Goal: Find specific page/section: Find specific page/section

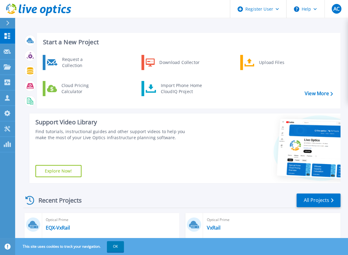
click at [10, 24] on div at bounding box center [10, 23] width 10 height 10
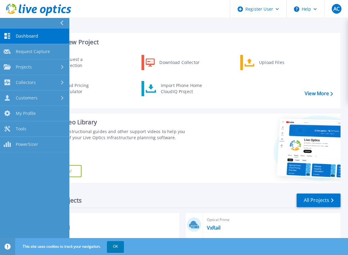
click at [139, 38] on div "Start a New Project Request a Collection Download Collector Upload Files Cloud …" at bounding box center [188, 71] width 303 height 76
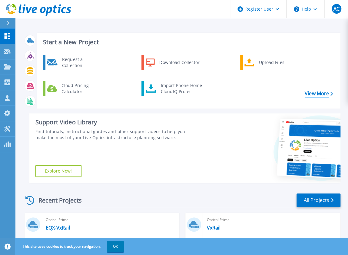
click at [319, 94] on link "View More" at bounding box center [319, 94] width 28 height 6
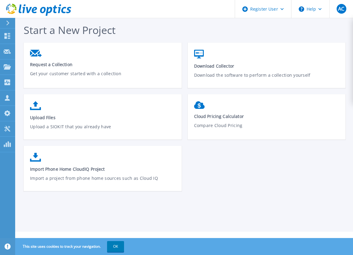
click at [10, 18] on div at bounding box center [10, 23] width 10 height 10
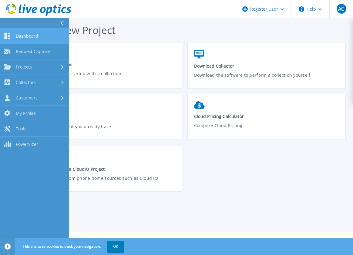
click at [24, 36] on span "Dashboard" at bounding box center [27, 35] width 22 height 5
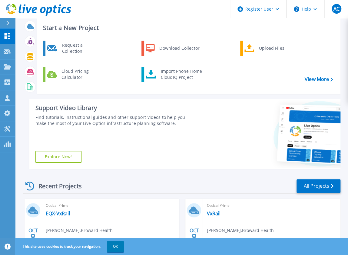
scroll to position [30, 0]
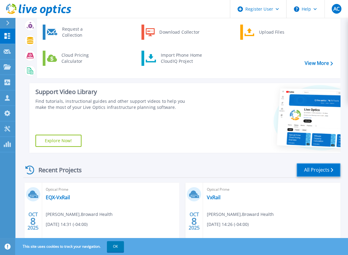
click at [308, 171] on link "All Projects" at bounding box center [318, 170] width 44 height 14
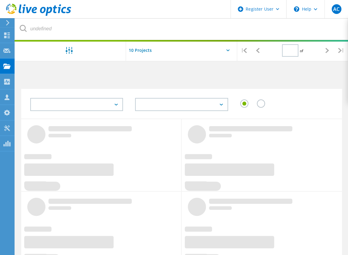
type input "1"
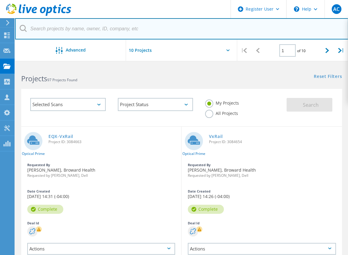
click at [60, 32] on input "text" at bounding box center [181, 28] width 333 height 21
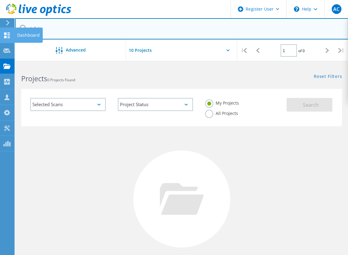
drag, startPoint x: 67, startPoint y: 27, endPoint x: 11, endPoint y: 35, distance: 56.3
click at [11, 65] on div "Register User \n Help Explore Helpful Articles Contact Support AC Dell User Ang…" at bounding box center [174, 186] width 348 height 243
drag, startPoint x: 60, startPoint y: 23, endPoint x: 57, endPoint y: 25, distance: 3.3
click at [59, 24] on input "talpis" at bounding box center [181, 28] width 333 height 21
drag, startPoint x: 50, startPoint y: 31, endPoint x: 29, endPoint y: 28, distance: 21.4
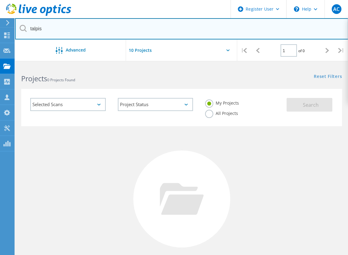
click at [29, 28] on input "talpis" at bounding box center [181, 28] width 333 height 21
type input "slav"
drag, startPoint x: 43, startPoint y: 31, endPoint x: 24, endPoint y: 29, distance: 19.1
click at [24, 29] on div "slav" at bounding box center [181, 29] width 333 height 22
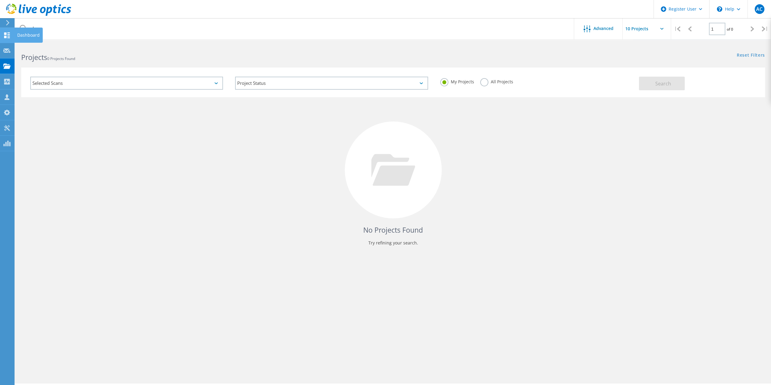
click at [15, 33] on div "Dashboard" at bounding box center [28, 35] width 28 height 15
